Goal: Information Seeking & Learning: Learn about a topic

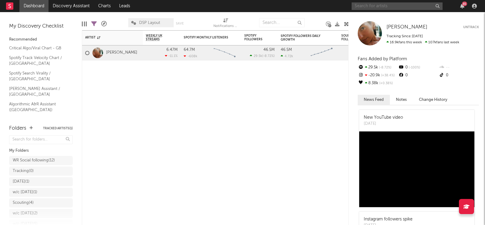
click at [401, 9] on input "text" at bounding box center [397, 6] width 91 height 8
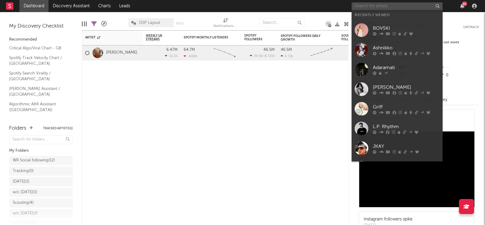
paste input "[URL][DOMAIN_NAME]"
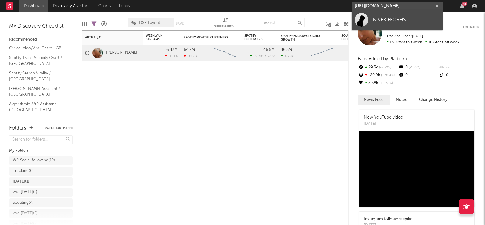
type input "[URL][DOMAIN_NAME]"
click at [392, 18] on div "NIVEK FFORHS" at bounding box center [406, 19] width 67 height 7
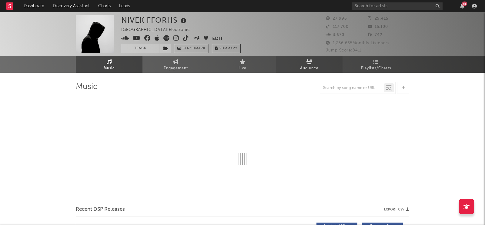
select select "6m"
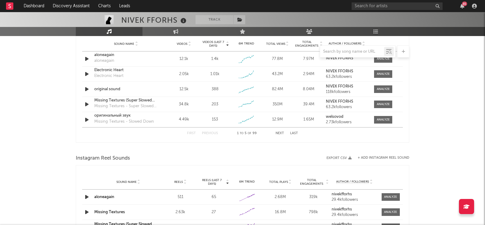
scroll to position [443, 0]
click at [384, 76] on span at bounding box center [383, 75] width 18 height 8
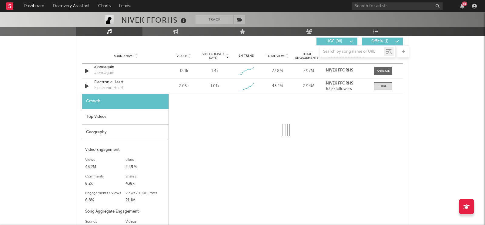
select select "1w"
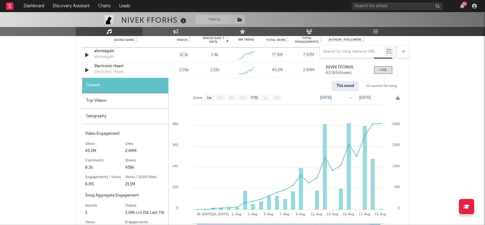
scroll to position [454, 0]
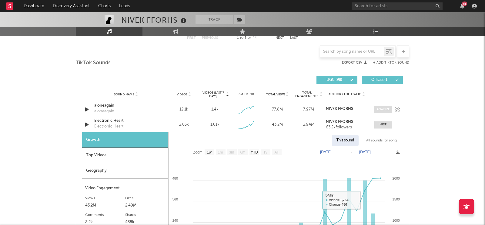
click at [376, 110] on span at bounding box center [383, 110] width 18 height 8
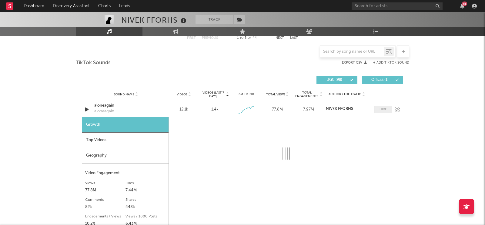
scroll to position [423, 0]
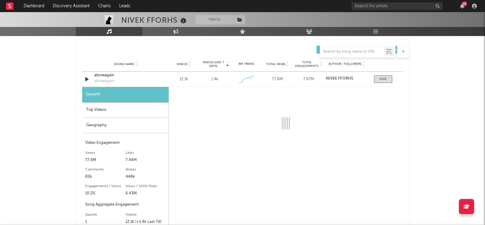
select select "1w"
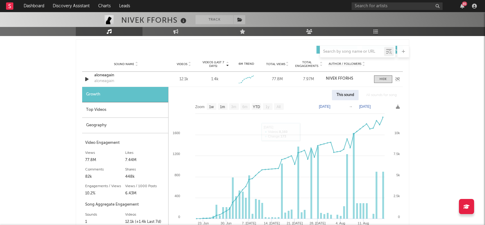
click at [104, 74] on div "aloneagain" at bounding box center [125, 75] width 63 height 6
